Goal: Task Accomplishment & Management: Manage account settings

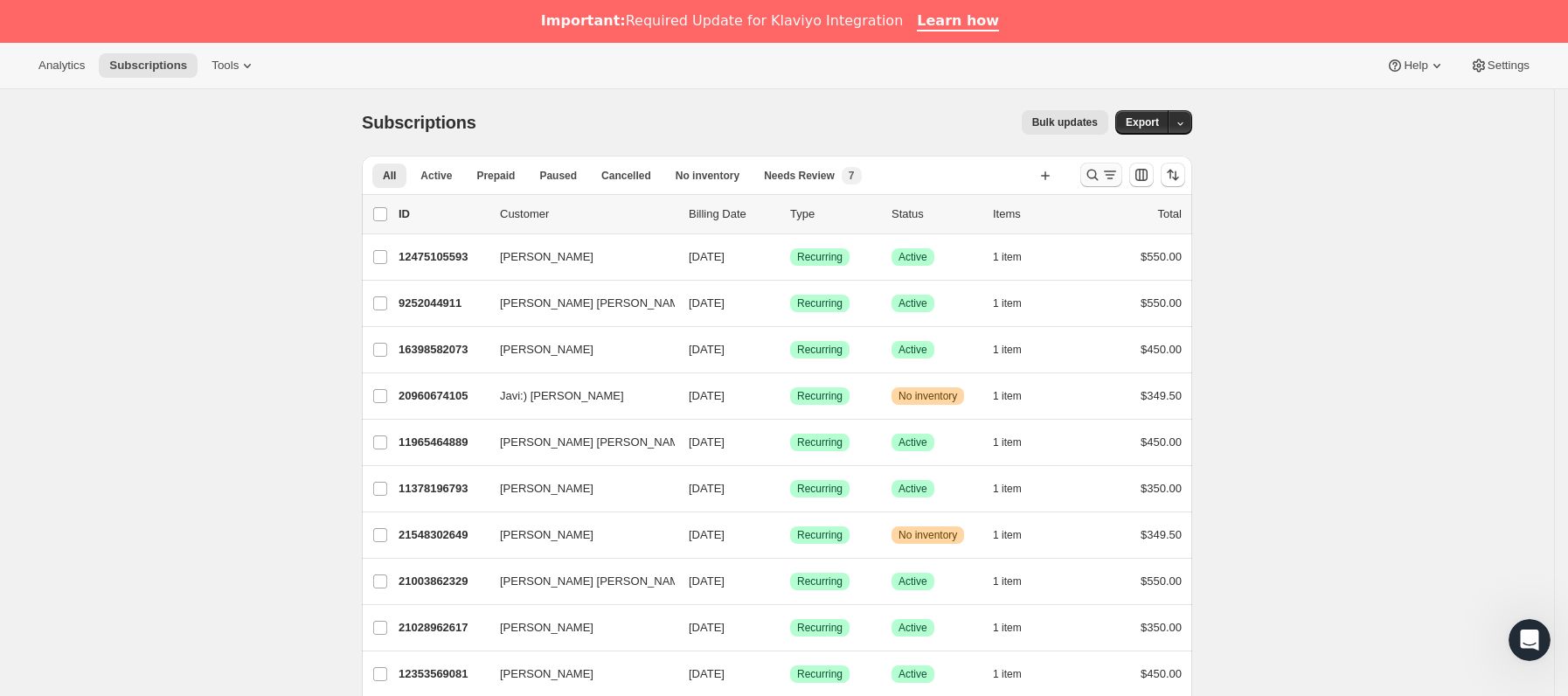
click at [1119, 170] on icon "Buscar y filtrar resultados" at bounding box center [1110, 174] width 18 height 18
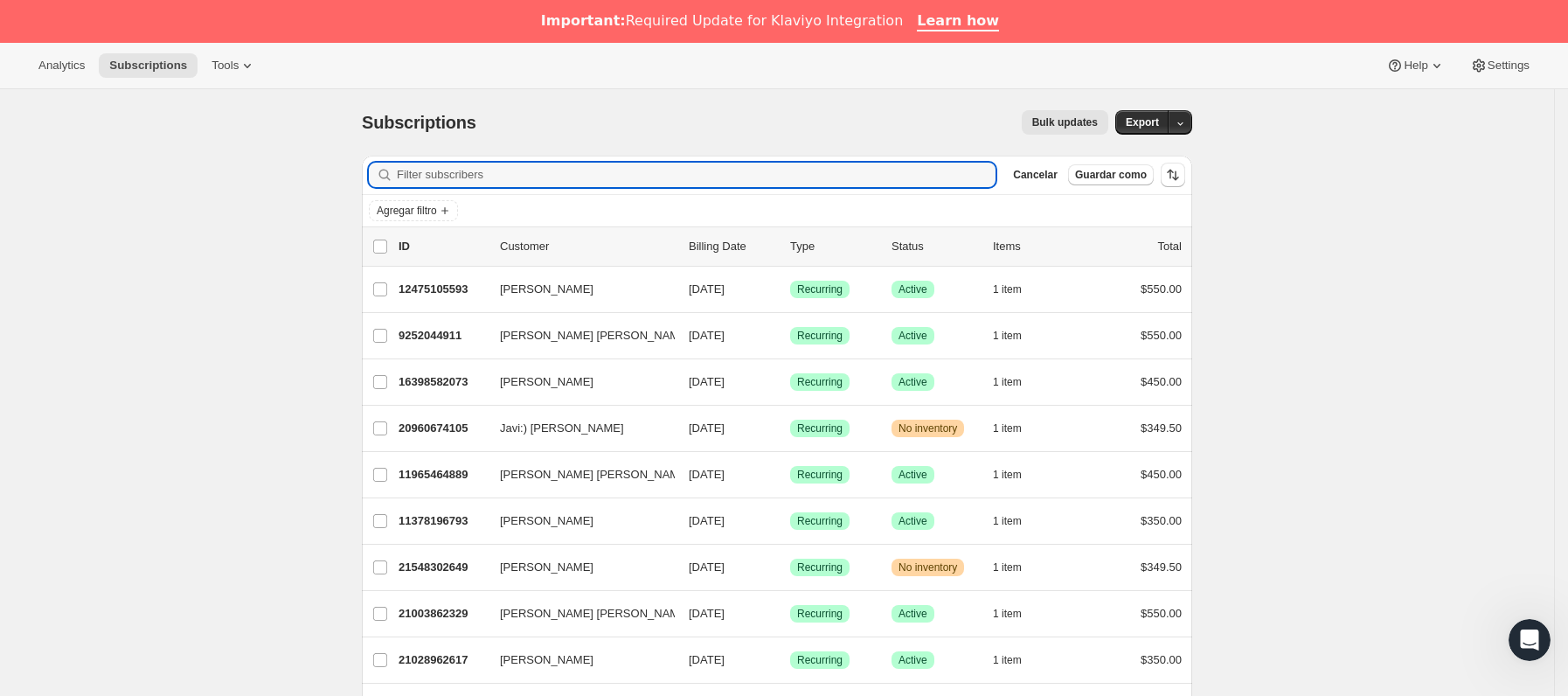
paste input "[EMAIL_ADDRESS][DOMAIN_NAME]"
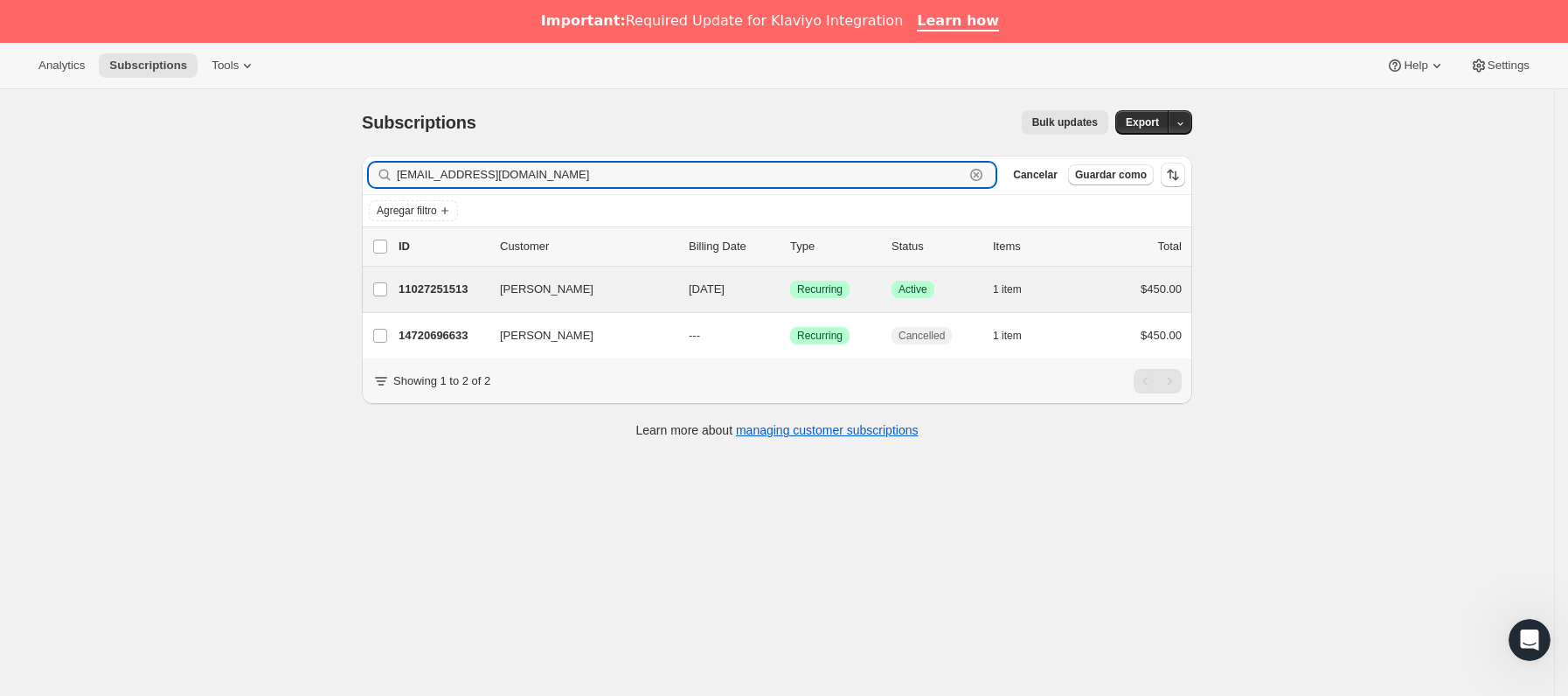
type input "[EMAIL_ADDRESS][DOMAIN_NAME]"
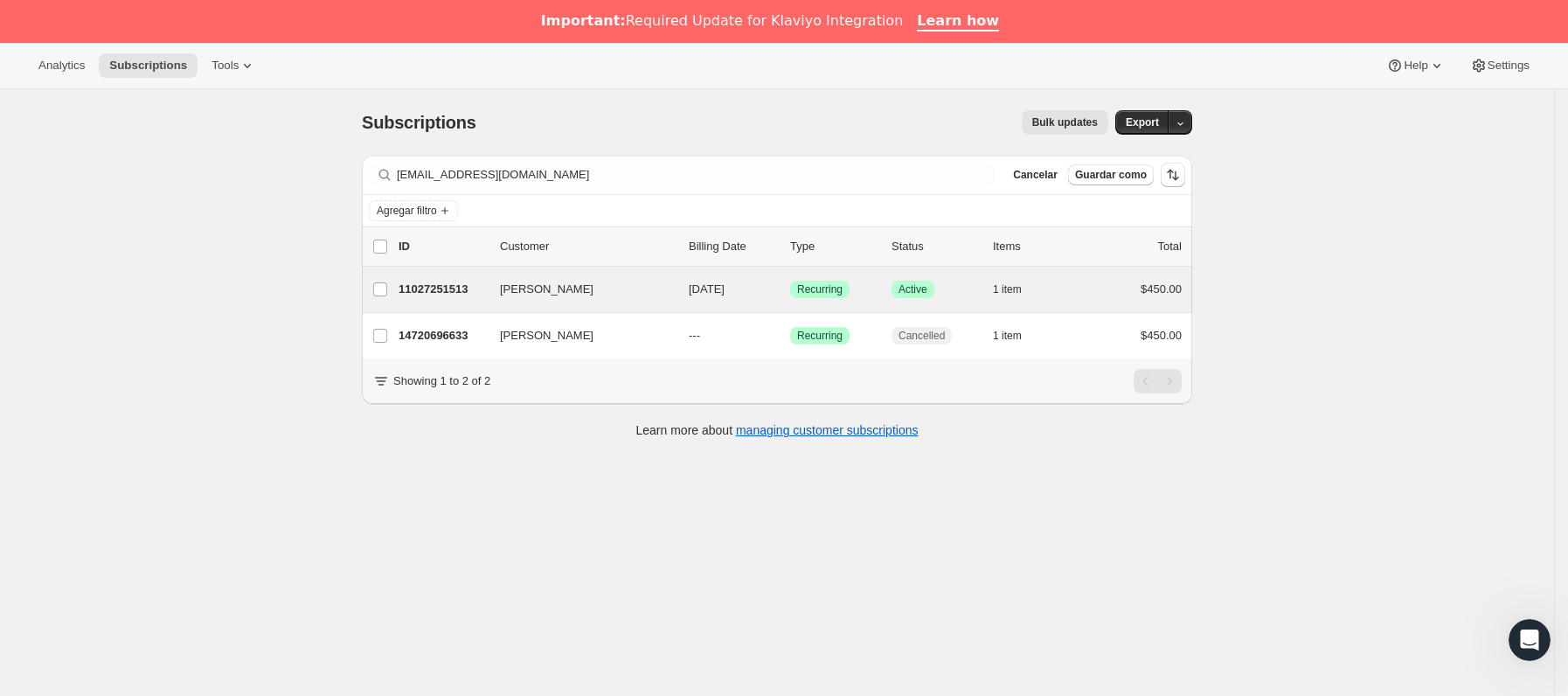
click at [480, 277] on div "[PERSON_NAME] 11027251513 [PERSON_NAME] [DATE] Logrado Recurring Logrado Active…" at bounding box center [776, 289] width 830 height 45
click at [518, 285] on span "[PERSON_NAME]" at bounding box center [546, 289] width 93 height 18
click at [543, 288] on span "[PERSON_NAME]" at bounding box center [546, 289] width 93 height 18
click at [461, 288] on p "11027251513" at bounding box center [441, 289] width 88 height 18
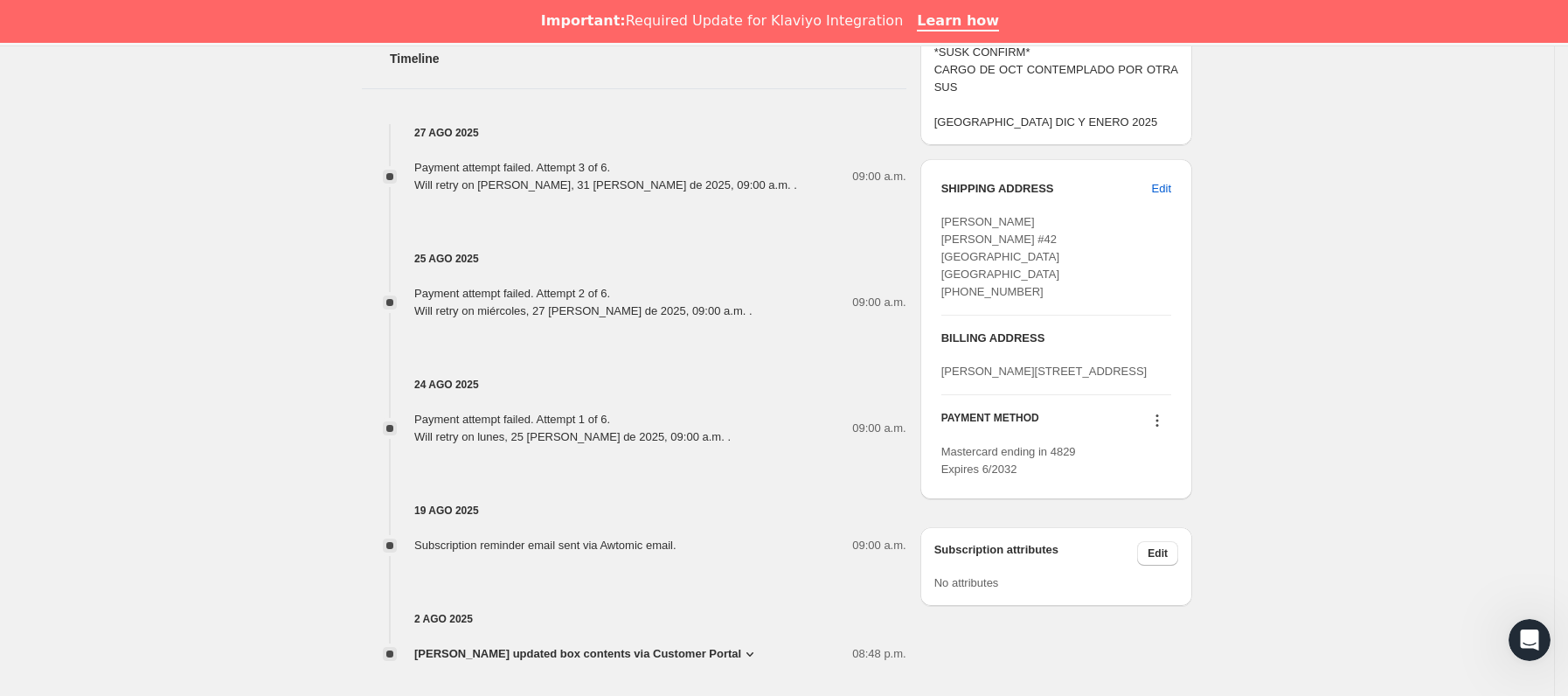
scroll to position [918, 0]
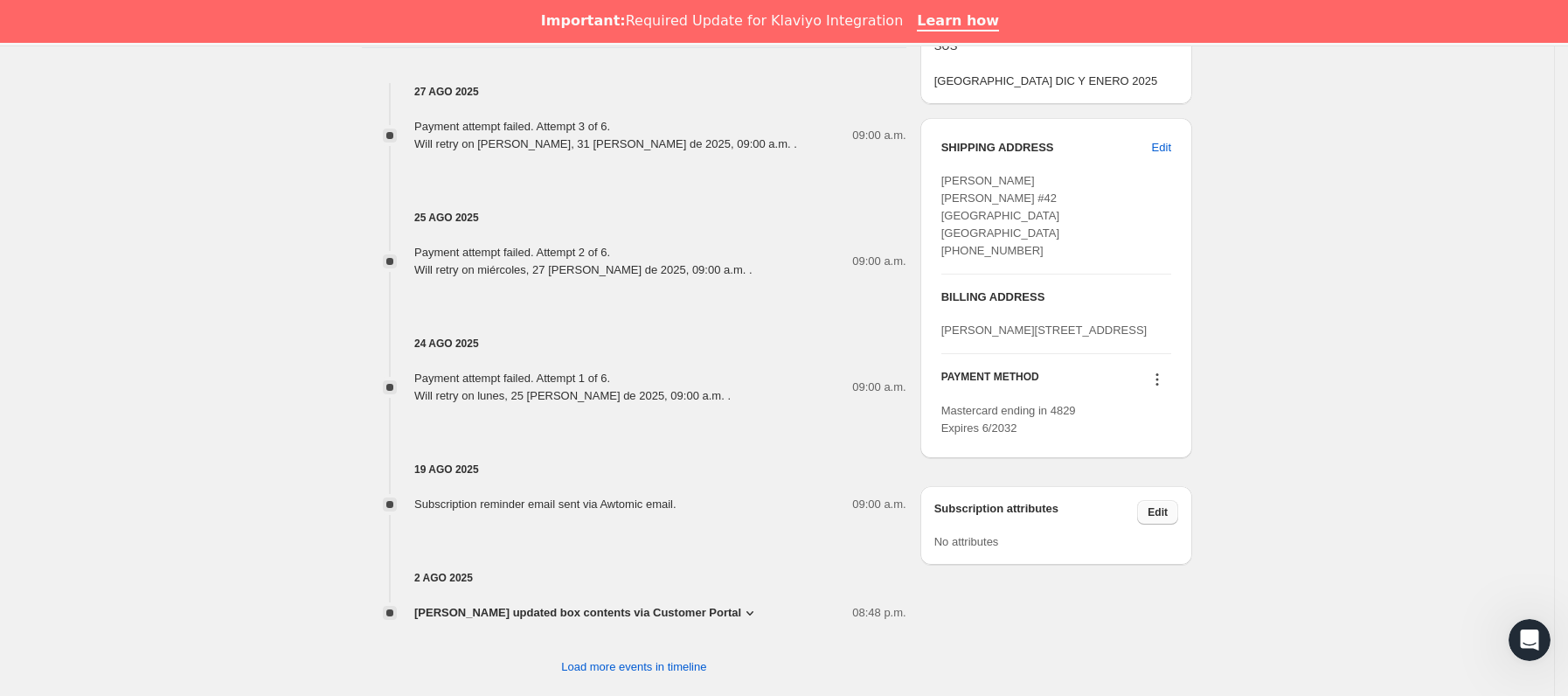
click at [1165, 520] on span "Edit" at bounding box center [1157, 512] width 20 height 14
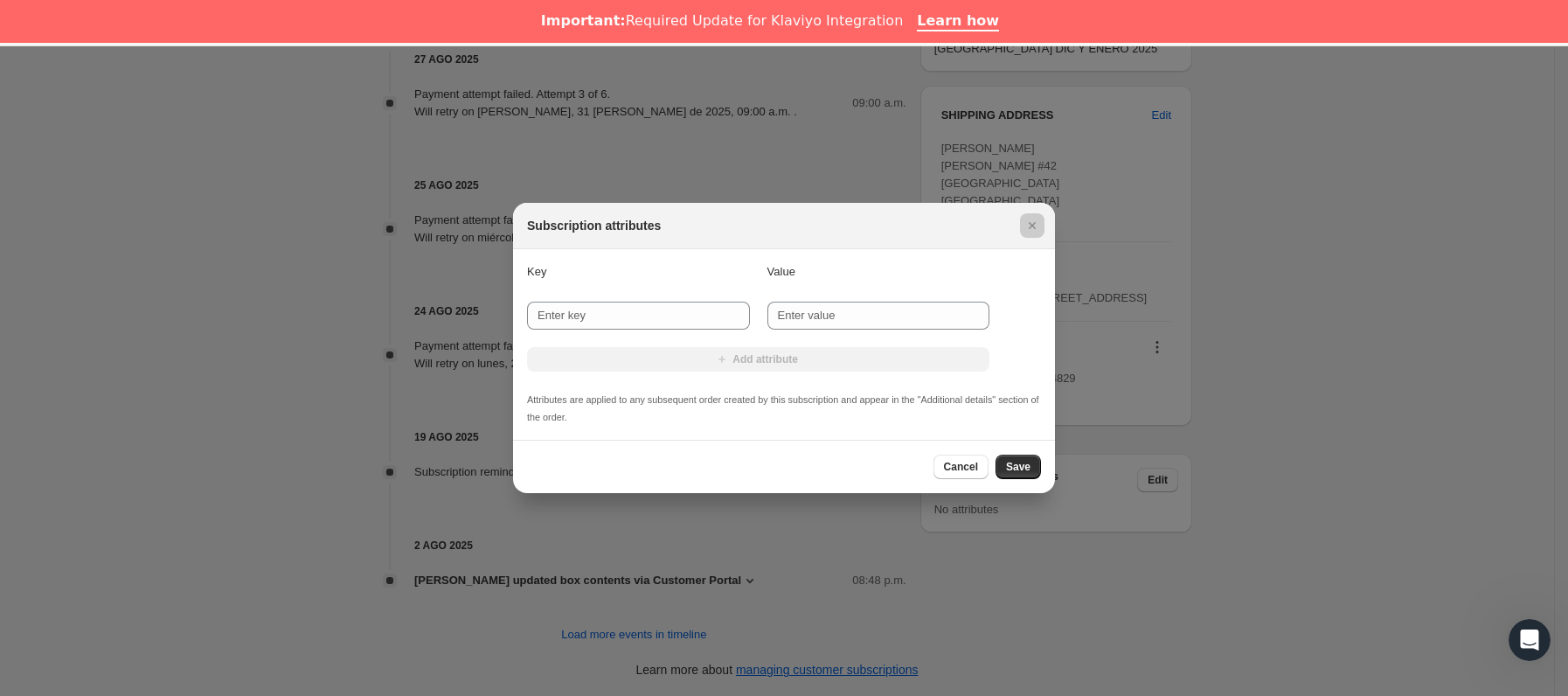
click at [1320, 445] on div at bounding box center [784, 348] width 1568 height 696
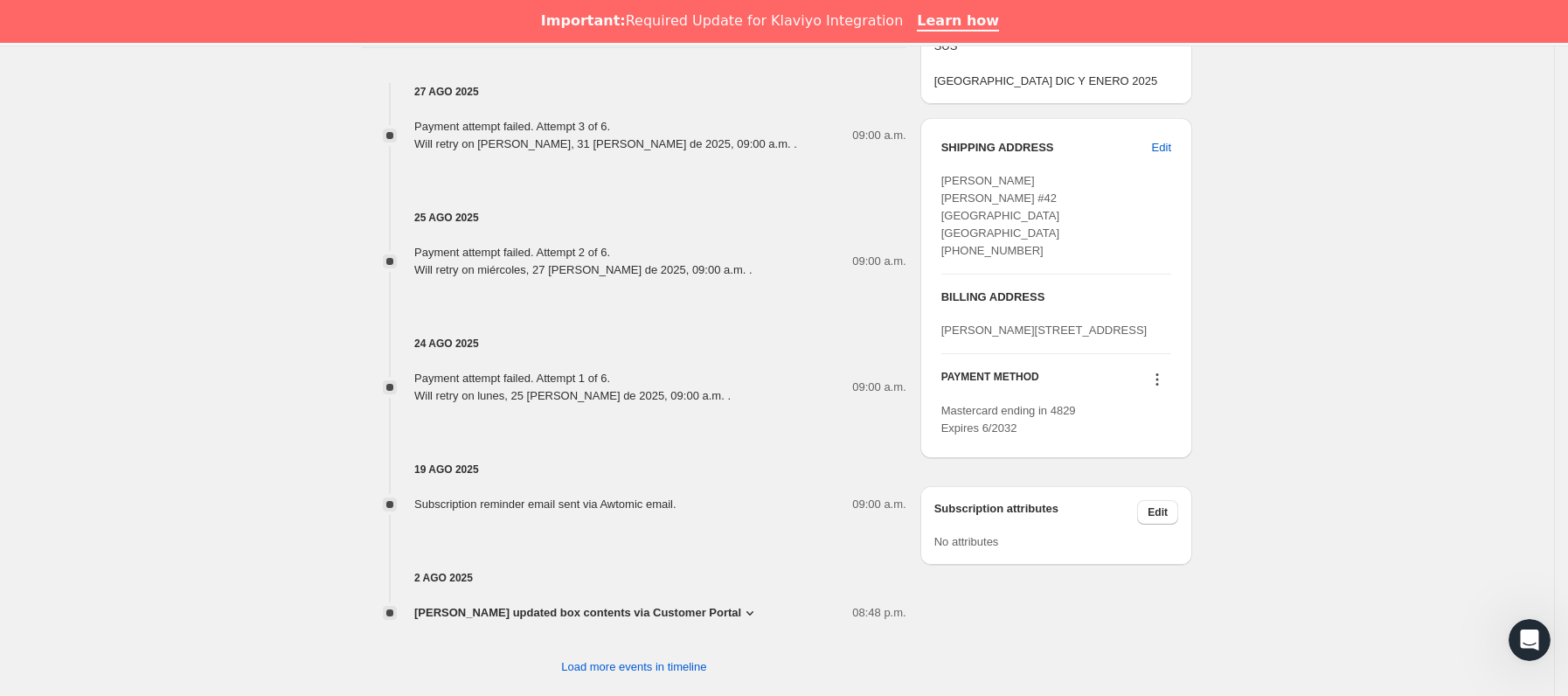
click at [1171, 389] on button at bounding box center [1158, 380] width 28 height 19
click at [1170, 429] on span "Send link to update card" at bounding box center [1163, 432] width 122 height 13
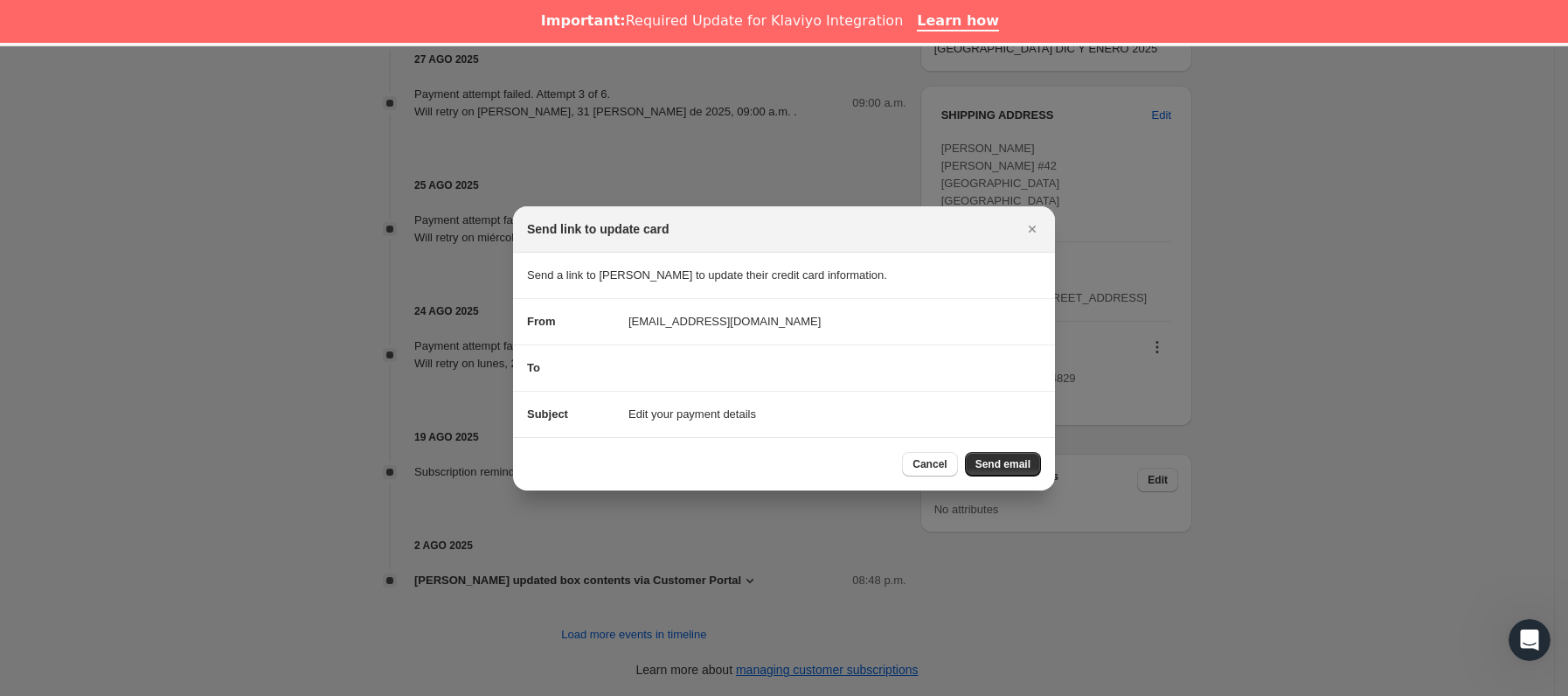
scroll to position [43, 0]
click at [991, 452] on div "Cancel Send email" at bounding box center [784, 463] width 542 height 54
click at [992, 454] on button "Send email" at bounding box center [1002, 464] width 76 height 24
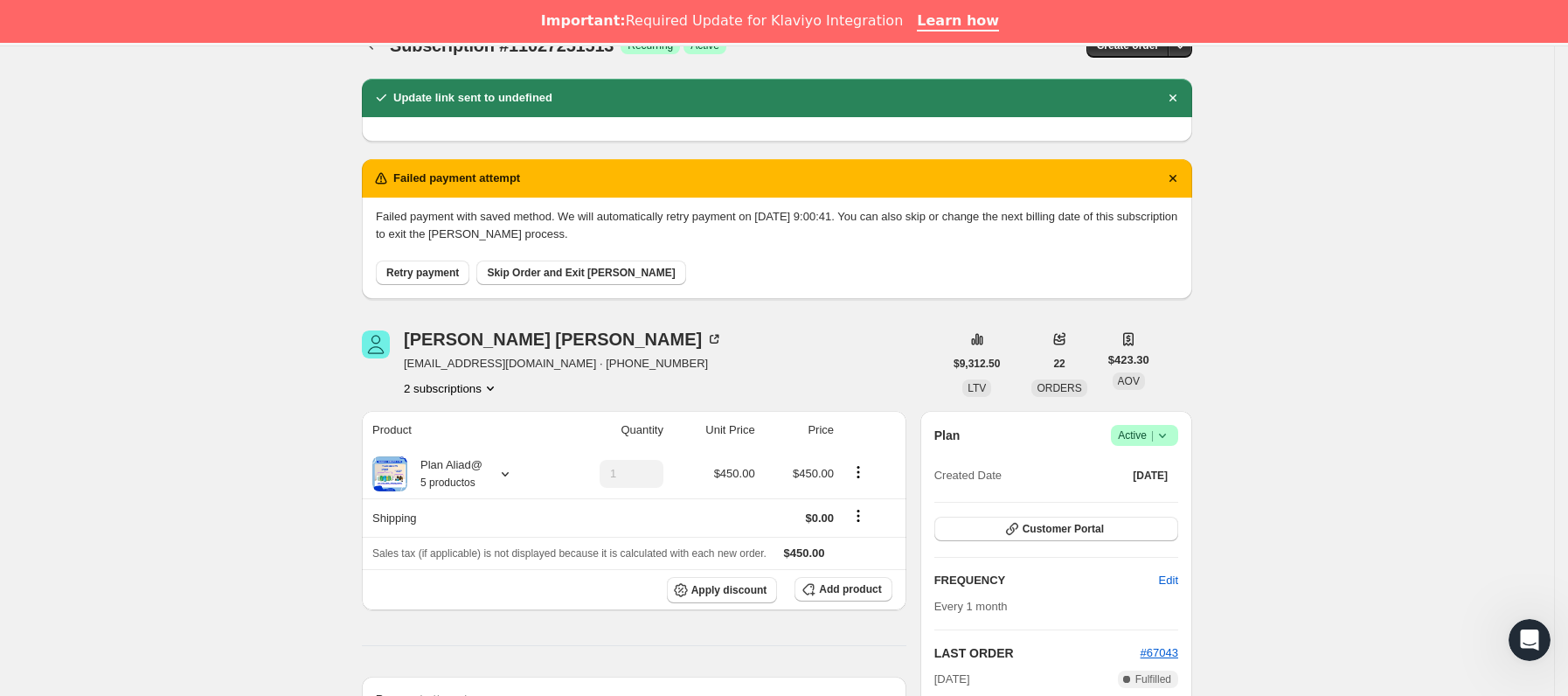
scroll to position [0, 0]
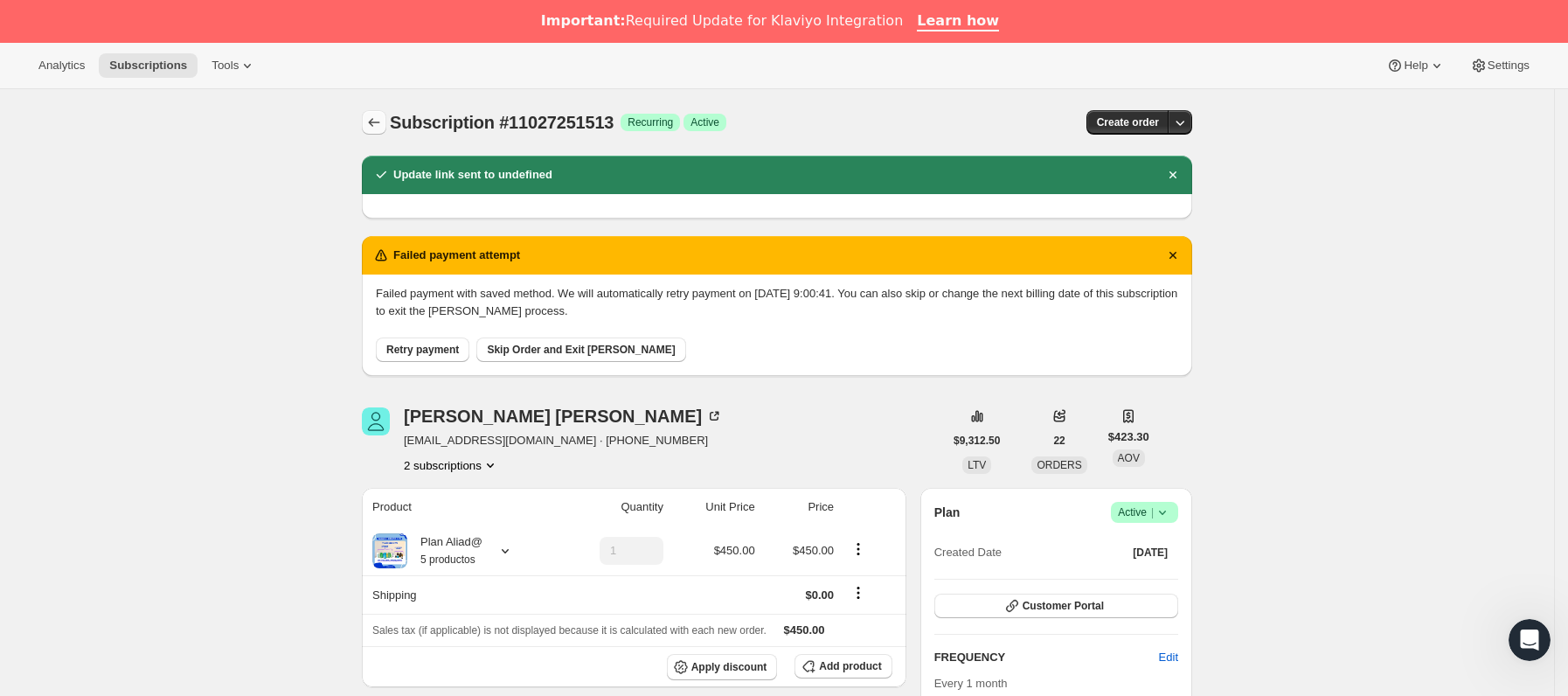
click at [376, 121] on icon "Subscriptions" at bounding box center [374, 122] width 18 height 18
